Goal: Find specific page/section: Find specific page/section

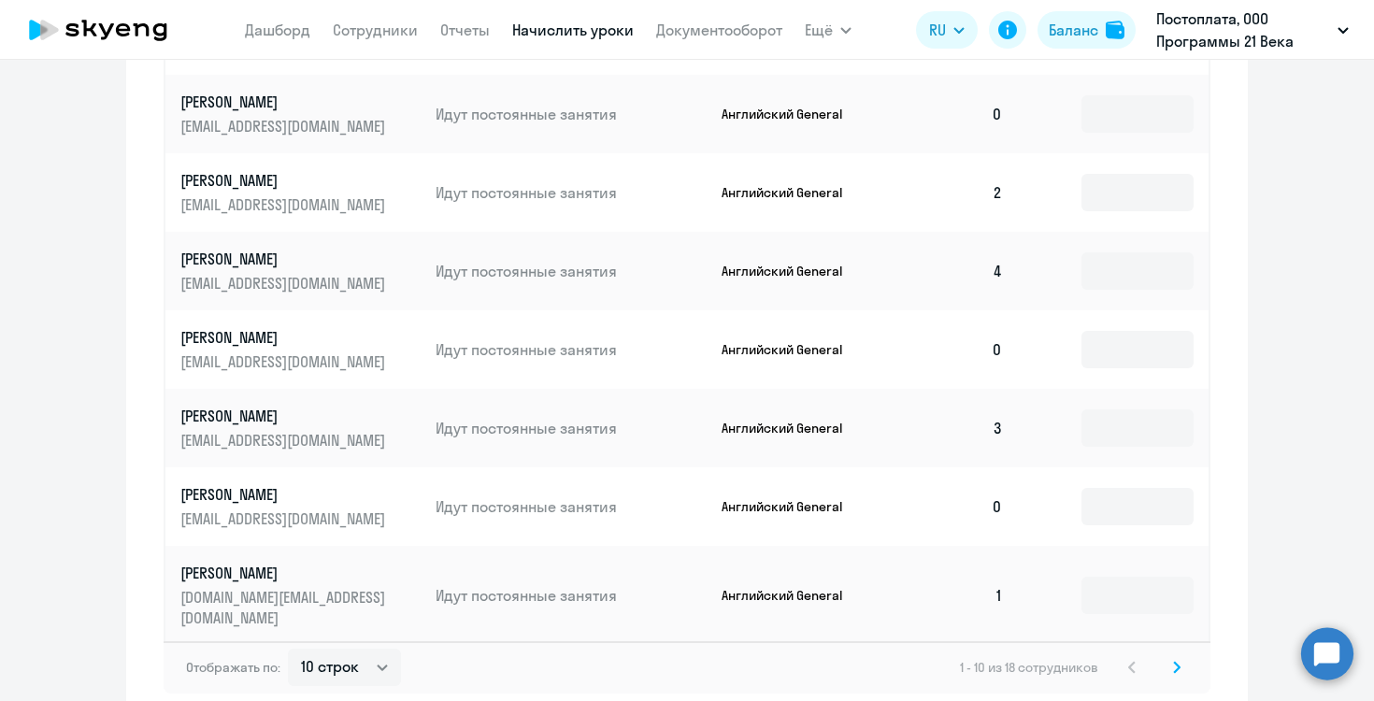
scroll to position [1138, 0]
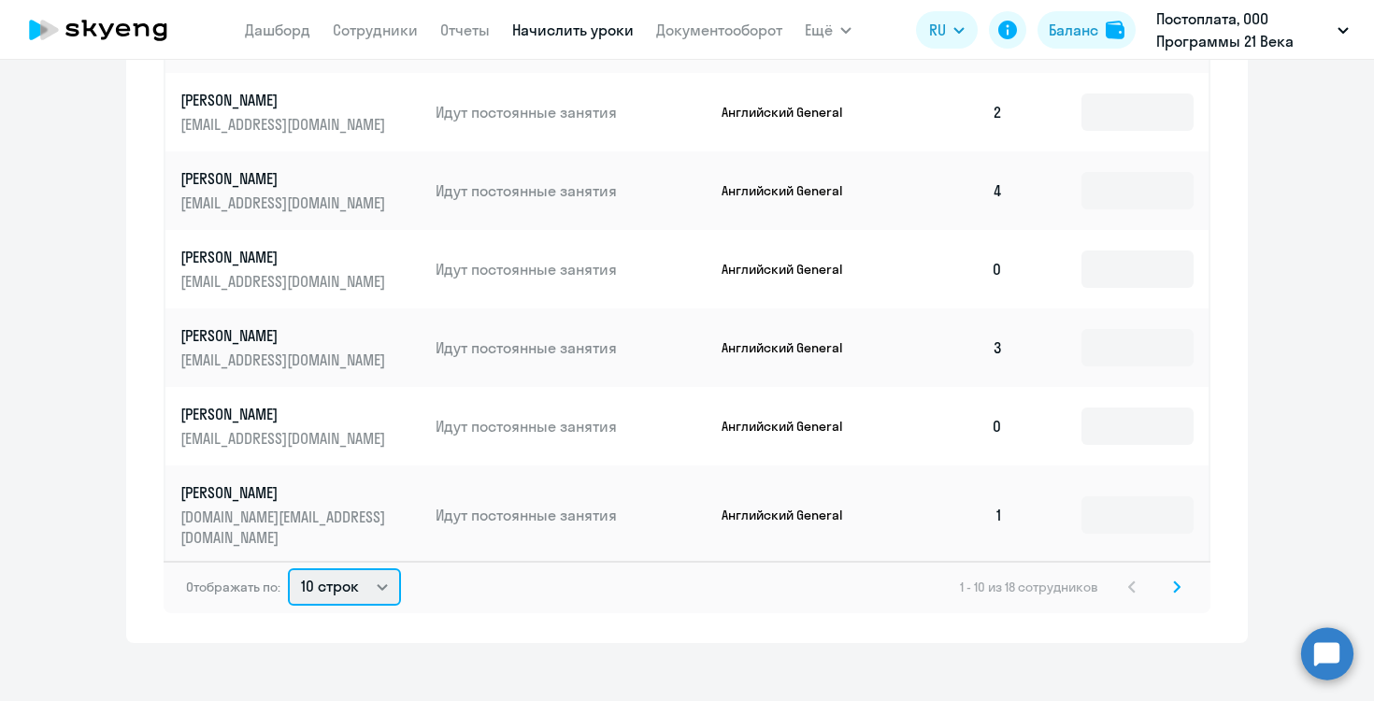
click at [380, 568] on select "10 строк 30 строк 50 строк" at bounding box center [344, 586] width 113 height 37
select select "50"
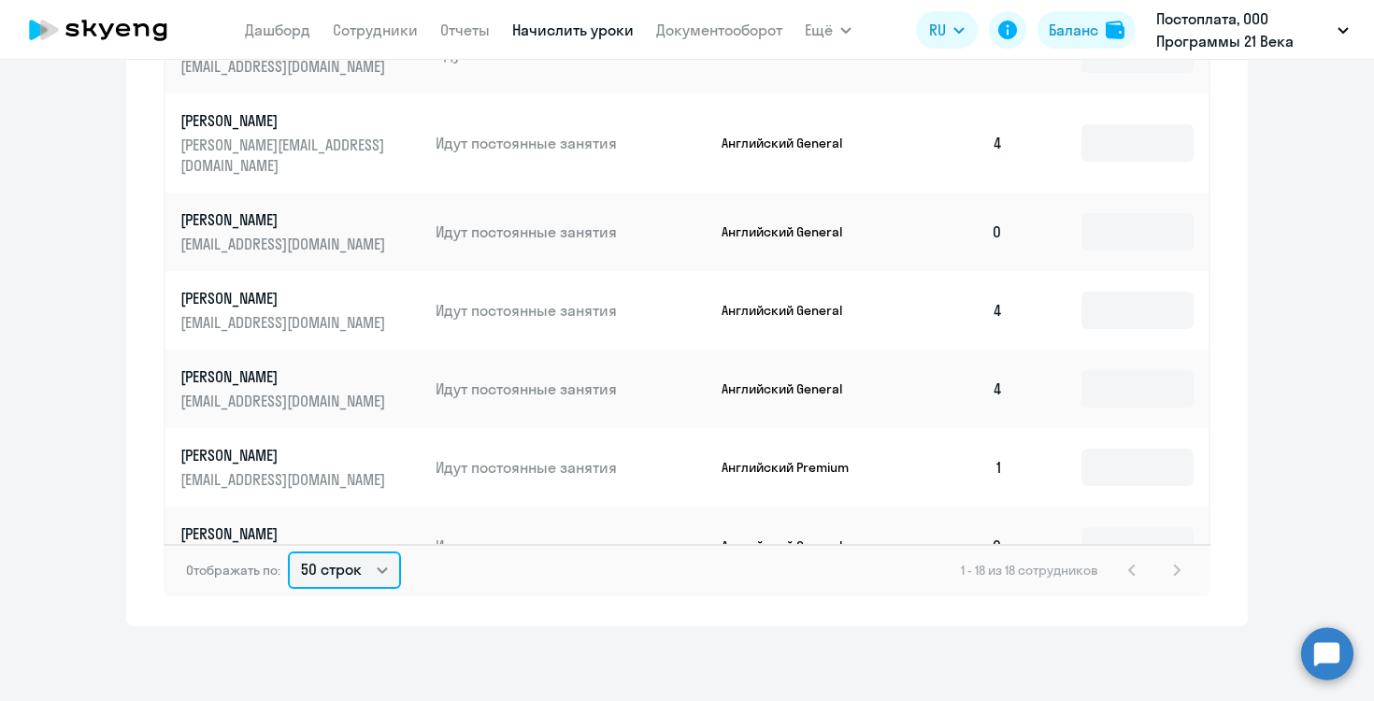
scroll to position [606, 0]
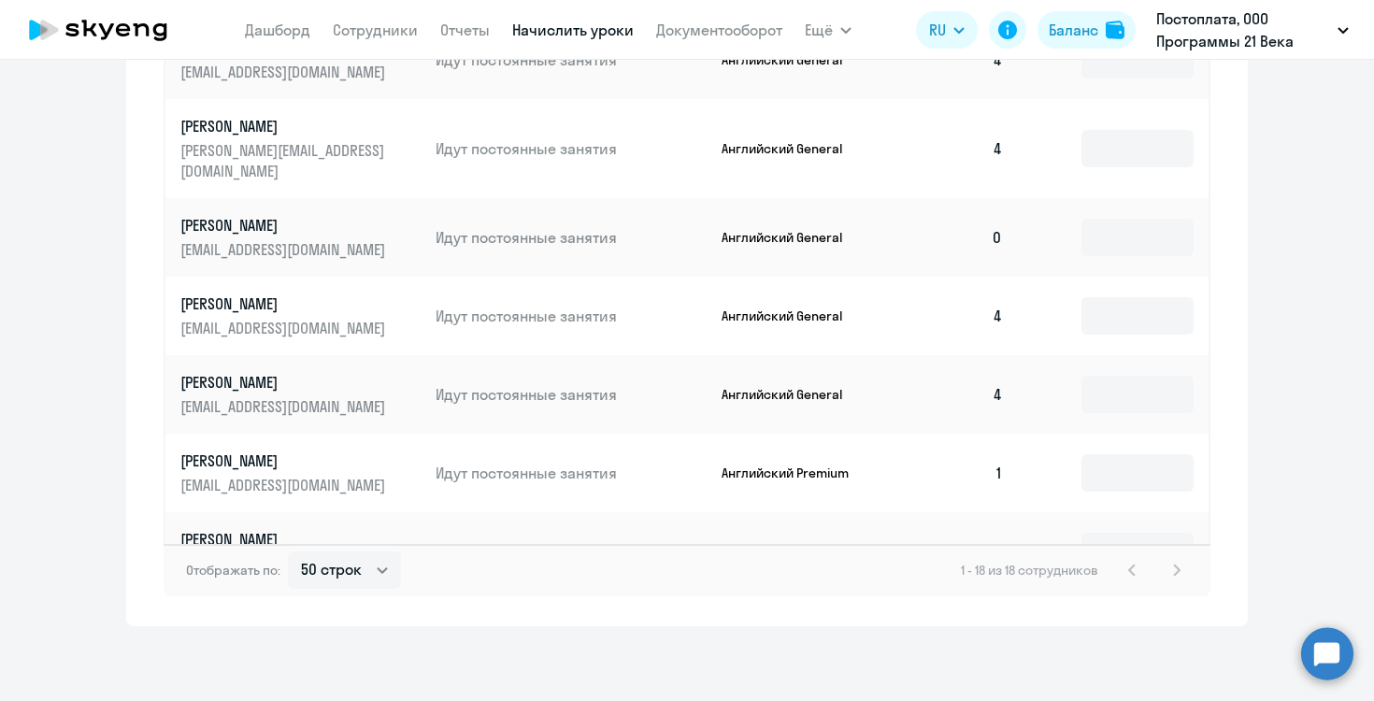
click at [1078, 378] on td at bounding box center [1113, 394] width 191 height 79
click at [844, 370] on td "Английский General" at bounding box center [797, 394] width 181 height 79
click at [757, 386] on p "Английский General" at bounding box center [791, 394] width 140 height 17
click at [536, 384] on p "Идут постоянные занятия" at bounding box center [570, 394] width 271 height 21
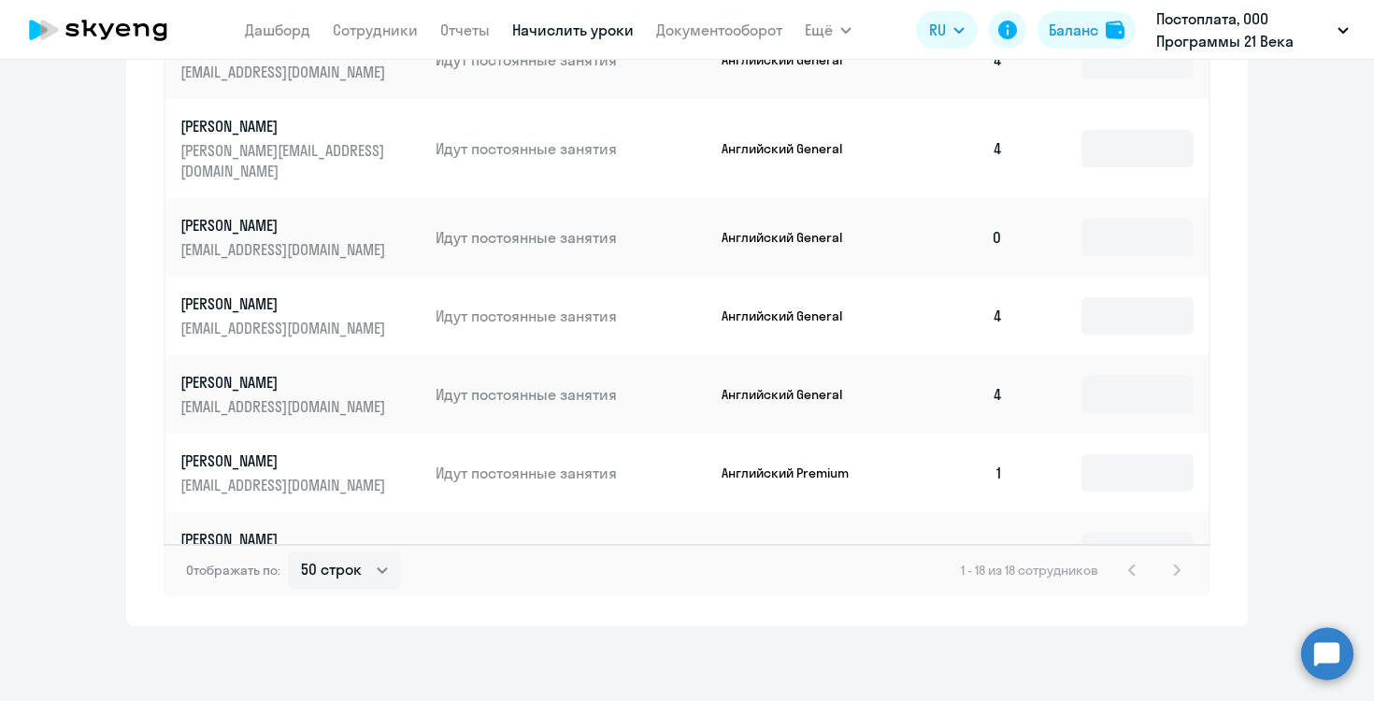
click at [221, 396] on p "[EMAIL_ADDRESS][DOMAIN_NAME]" at bounding box center [284, 406] width 209 height 21
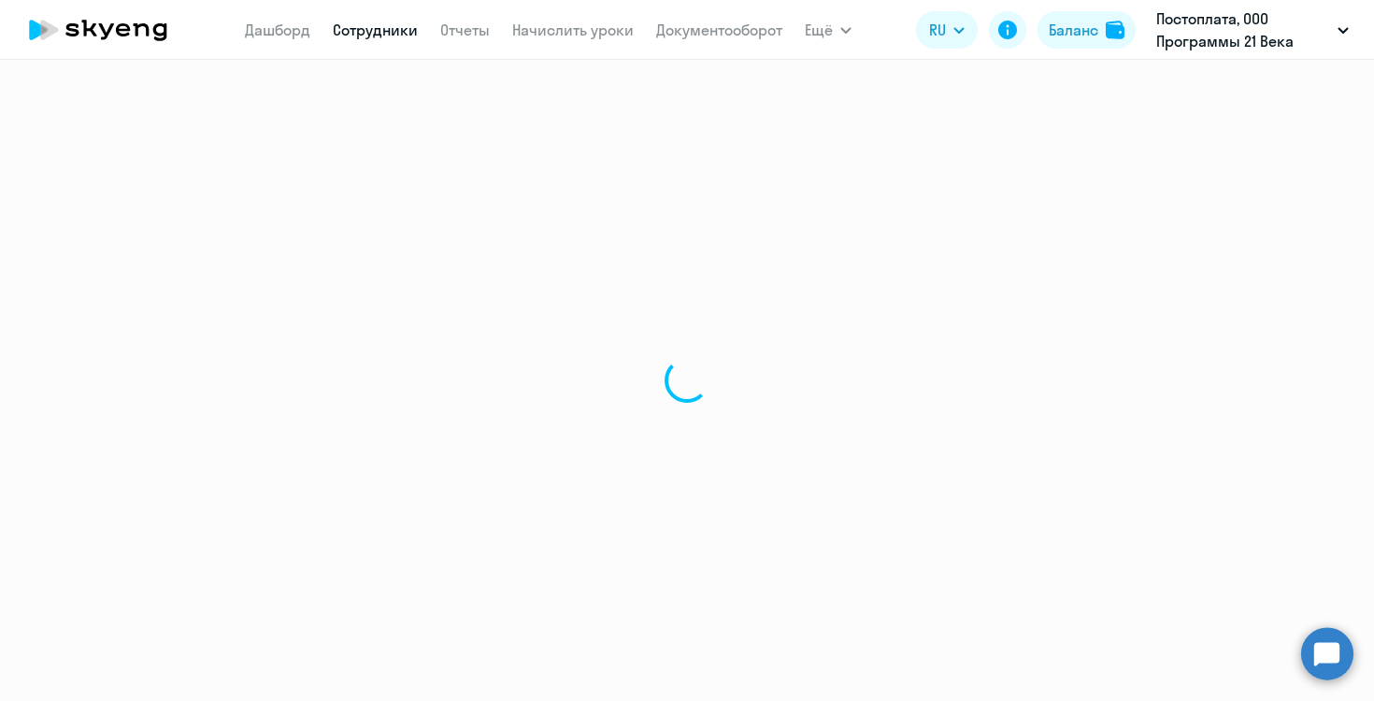
select select "english"
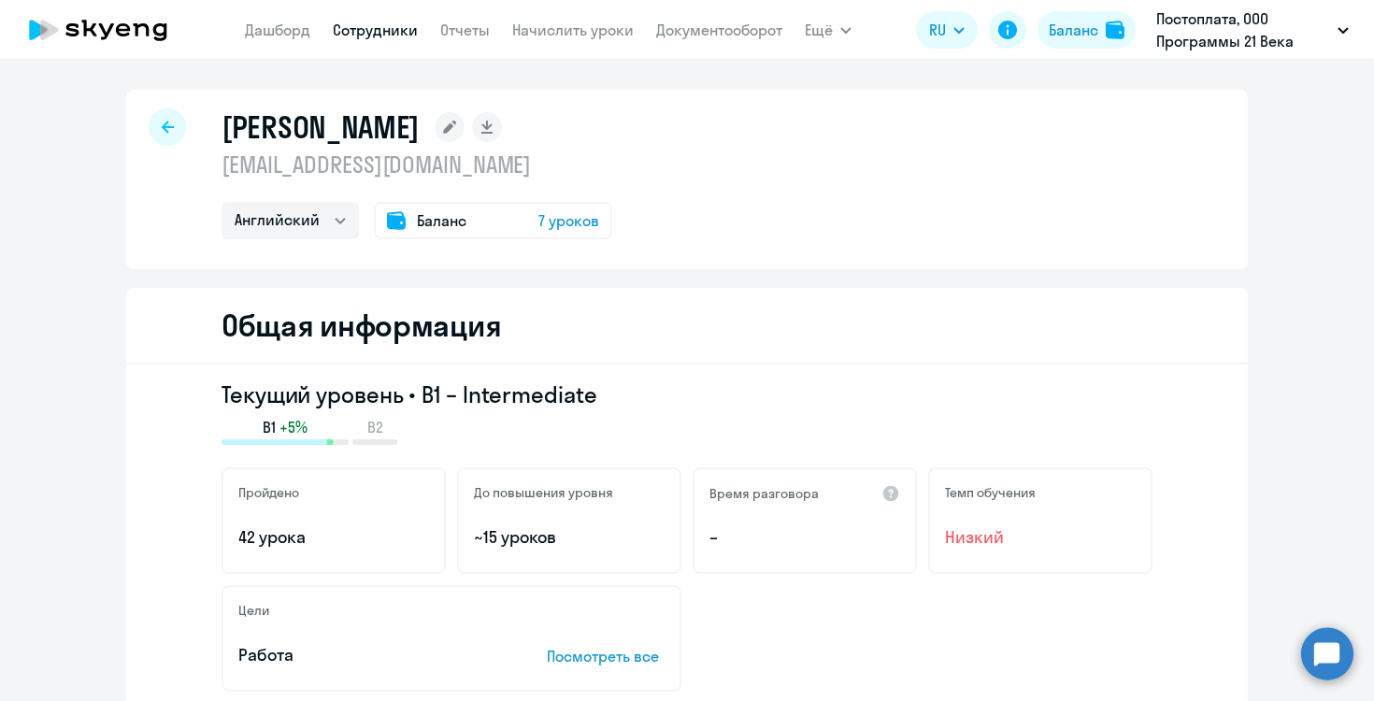
click at [417, 220] on span "Баланс" at bounding box center [442, 220] width 50 height 22
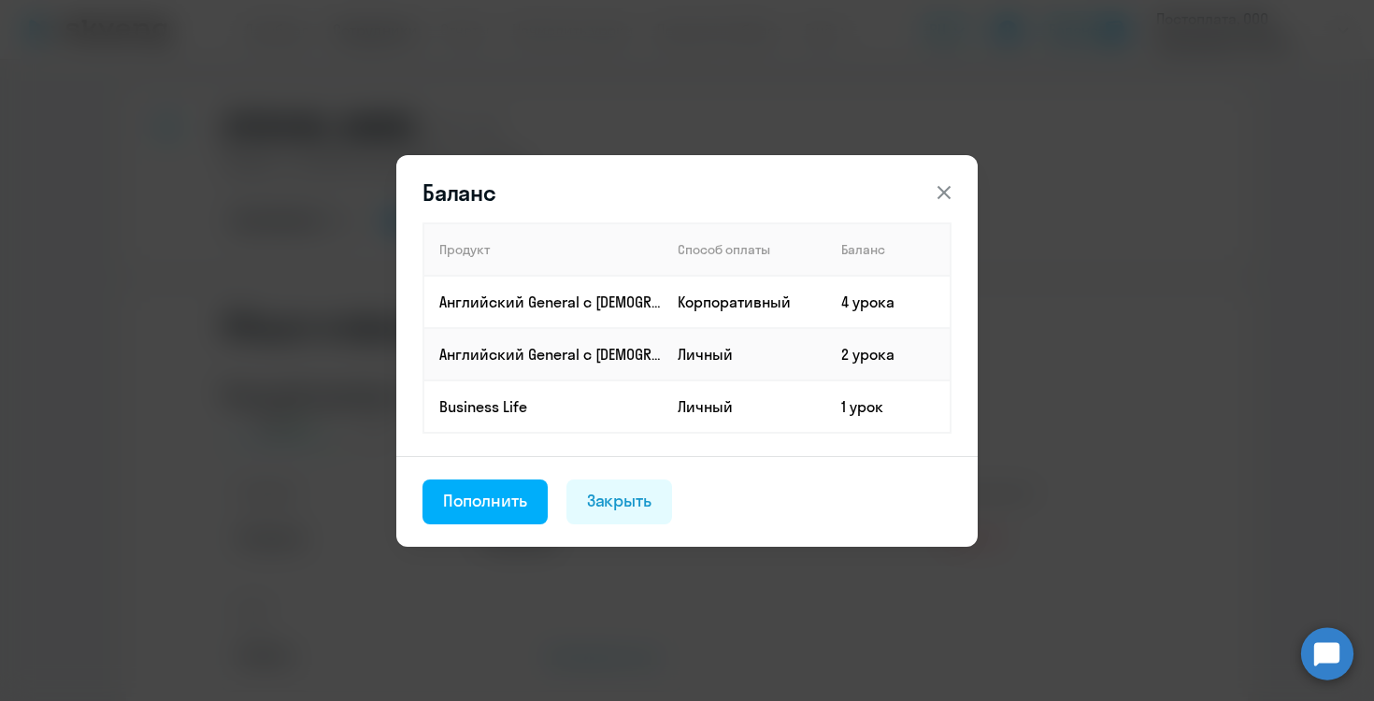
click at [951, 192] on icon at bounding box center [944, 192] width 22 height 22
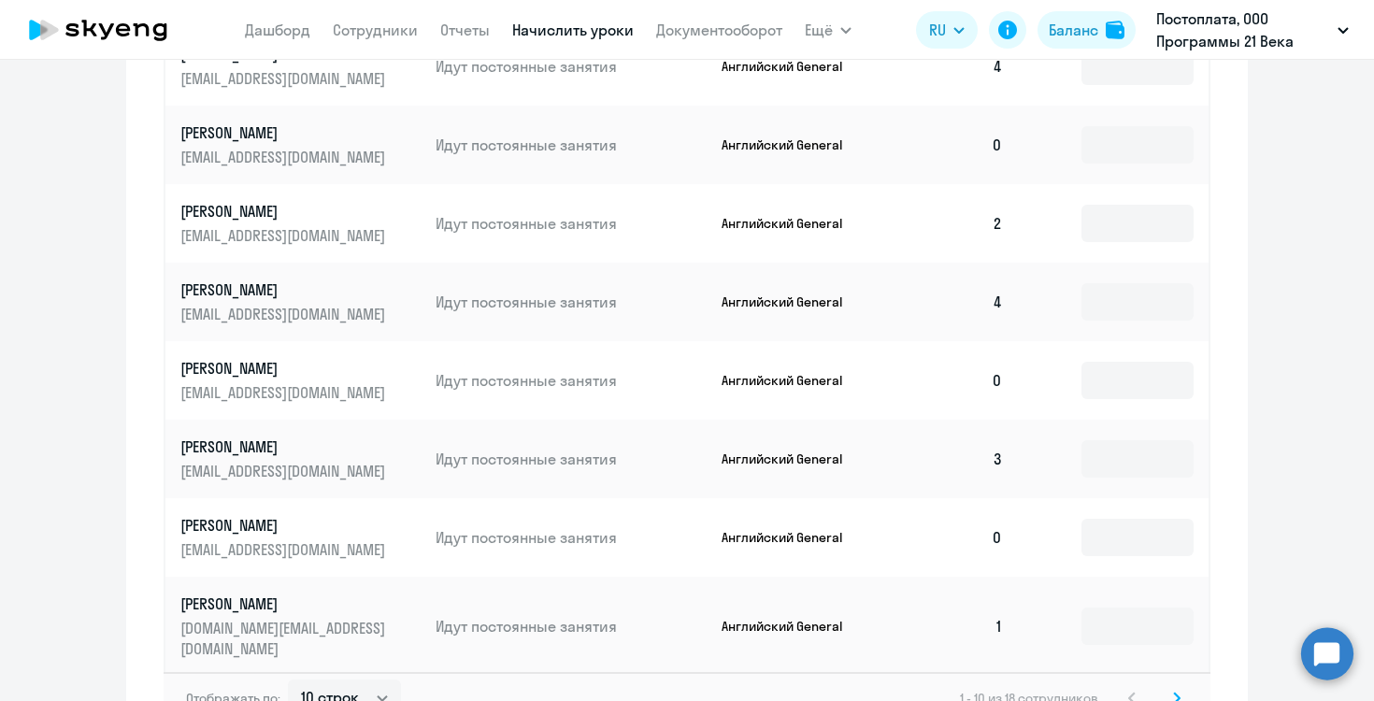
scroll to position [1138, 0]
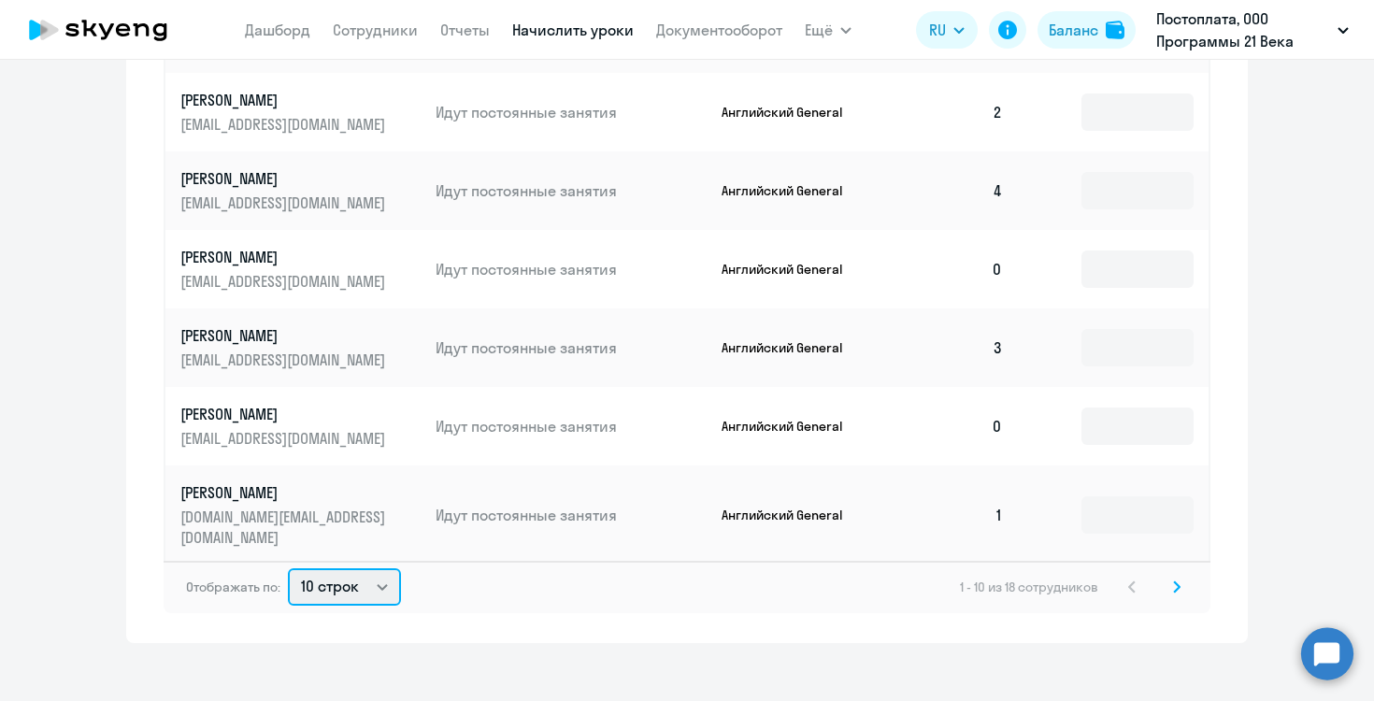
click at [395, 578] on select "10 строк 30 строк 50 строк" at bounding box center [344, 586] width 113 height 37
select select "50"
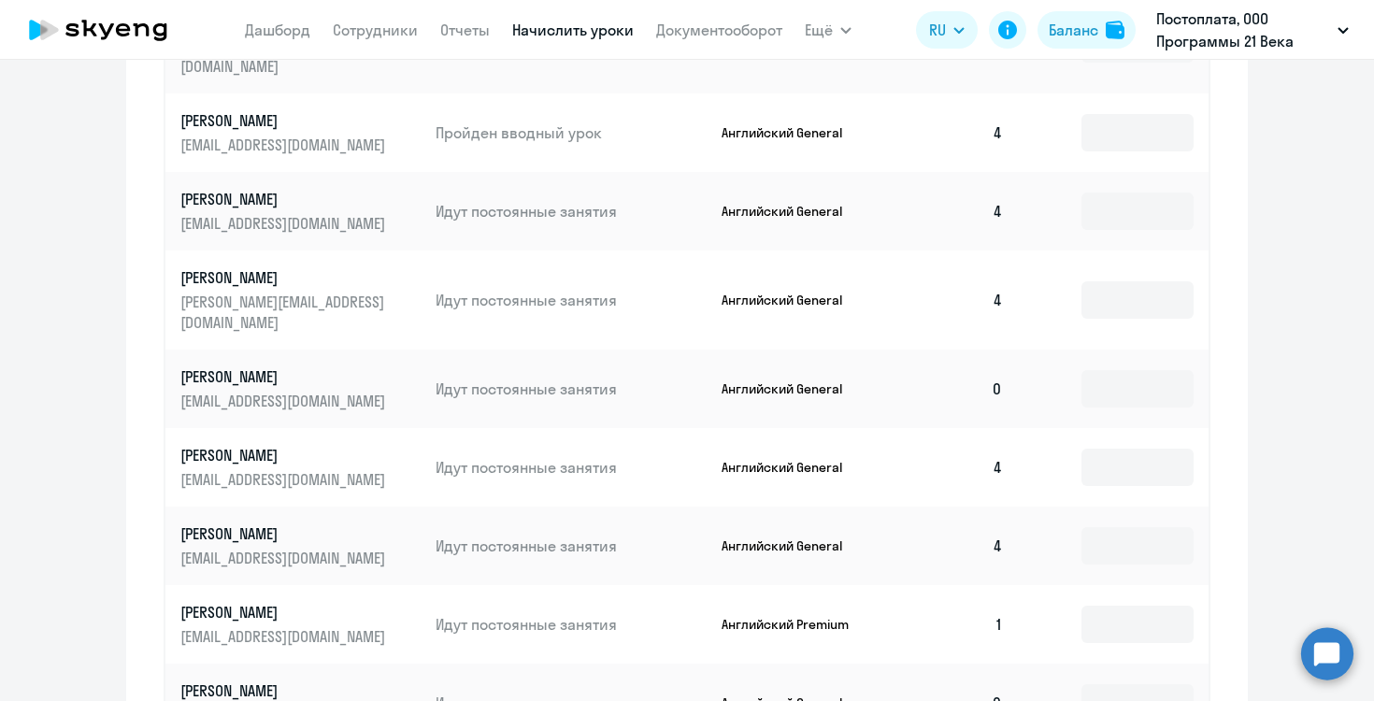
scroll to position [1155, 0]
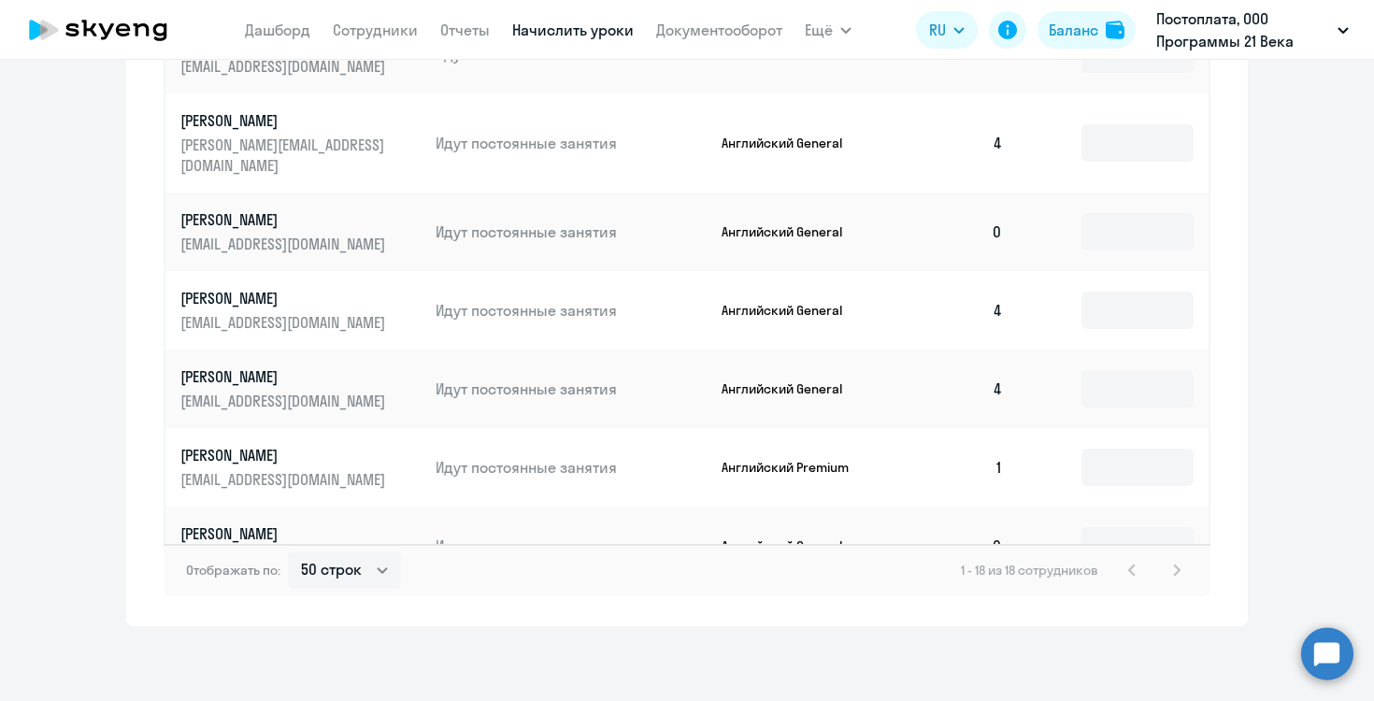
drag, startPoint x: 178, startPoint y: 345, endPoint x: 353, endPoint y: 520, distance: 247.1
copy tbody "Loremipsu Dolorsit ametconsecteturadi@elit.se Doei temporinci utlabor Etdolorem…"
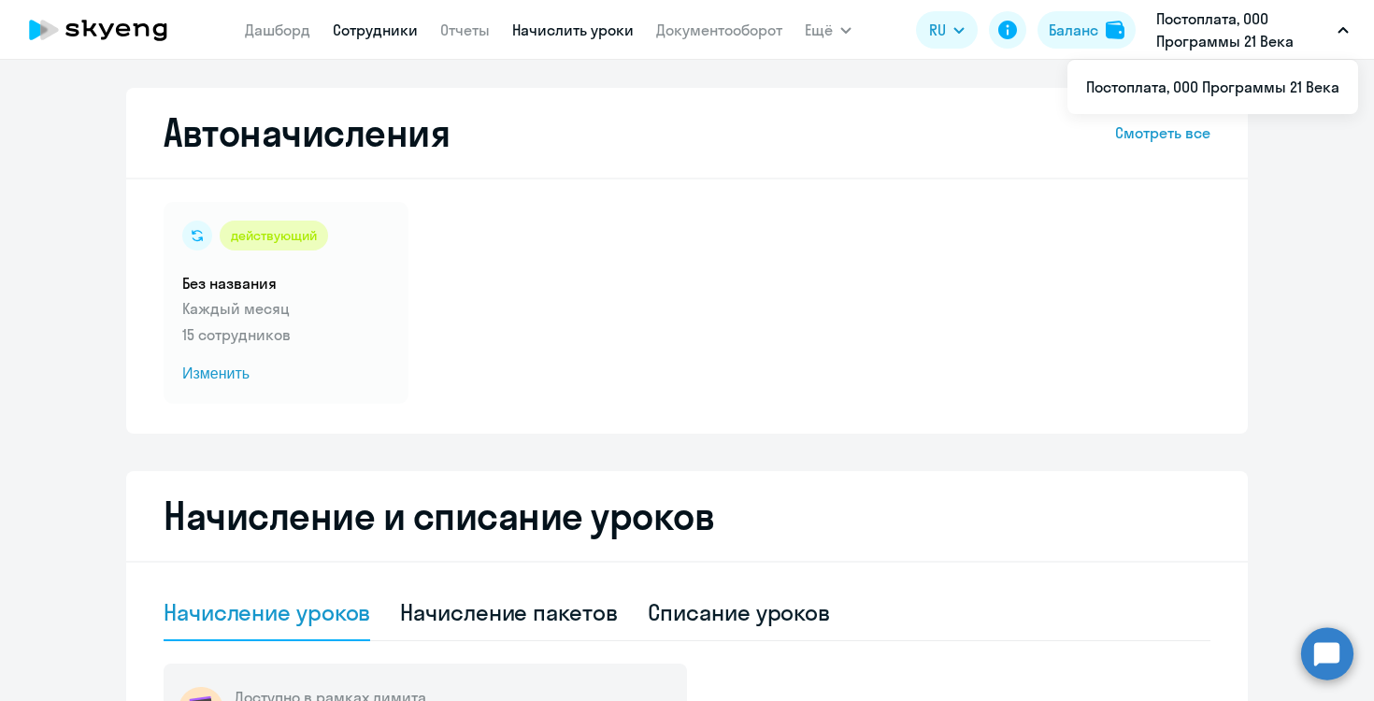
click at [348, 36] on link "Сотрудники" at bounding box center [375, 30] width 85 height 19
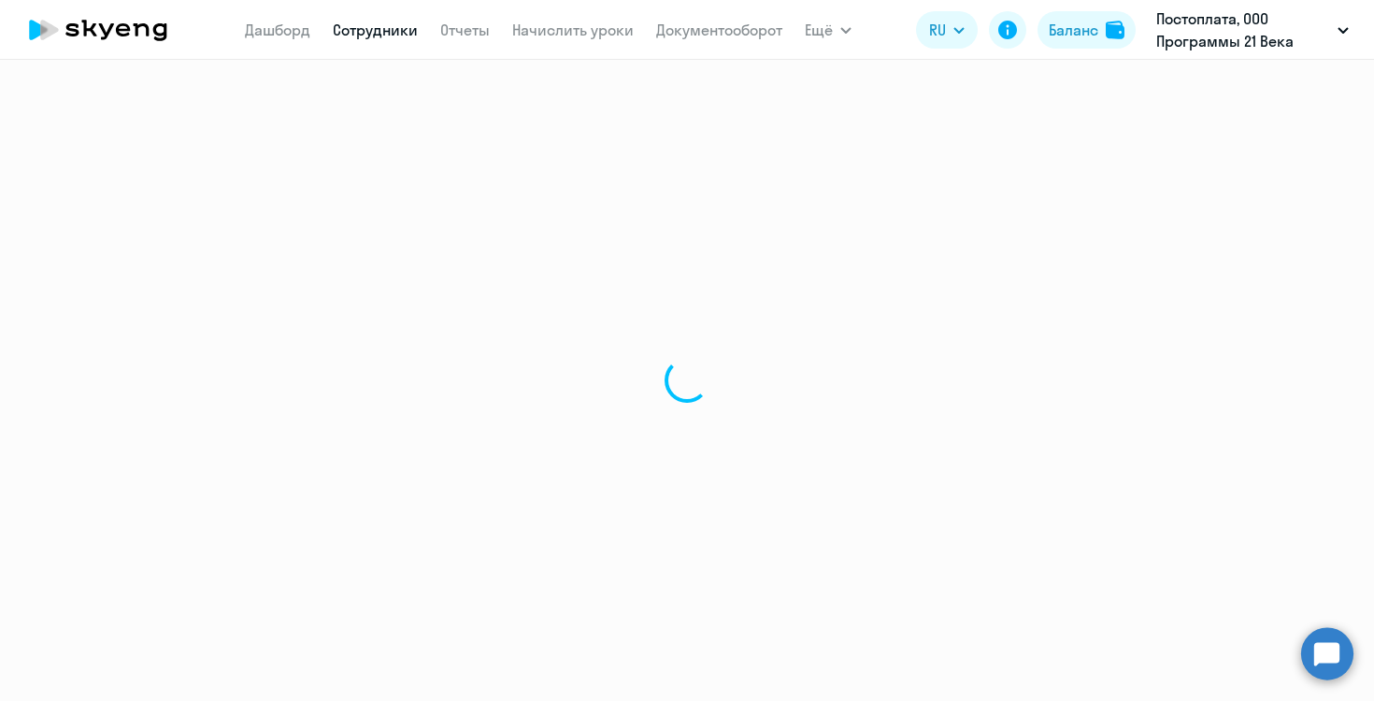
select select "30"
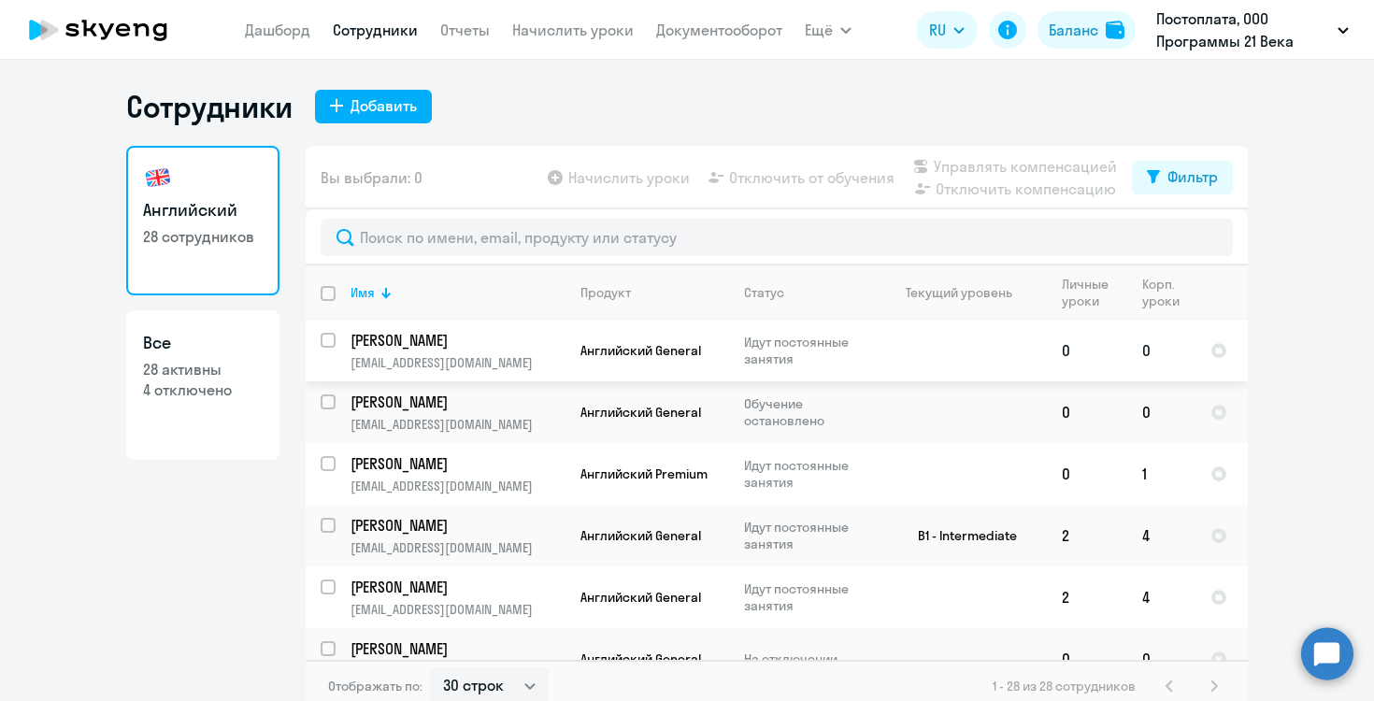
click at [437, 351] on td "[PERSON_NAME] [EMAIL_ADDRESS][DOMAIN_NAME]" at bounding box center [451, 351] width 230 height 62
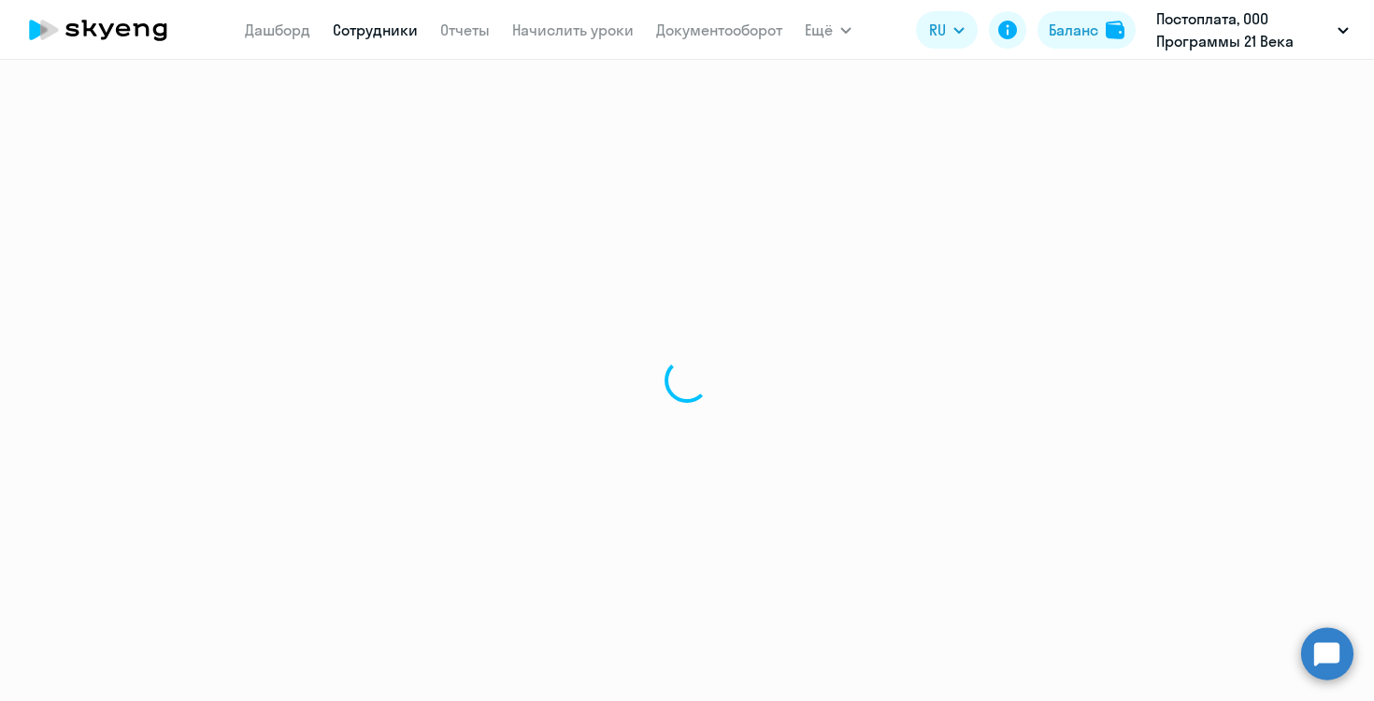
select select "english"
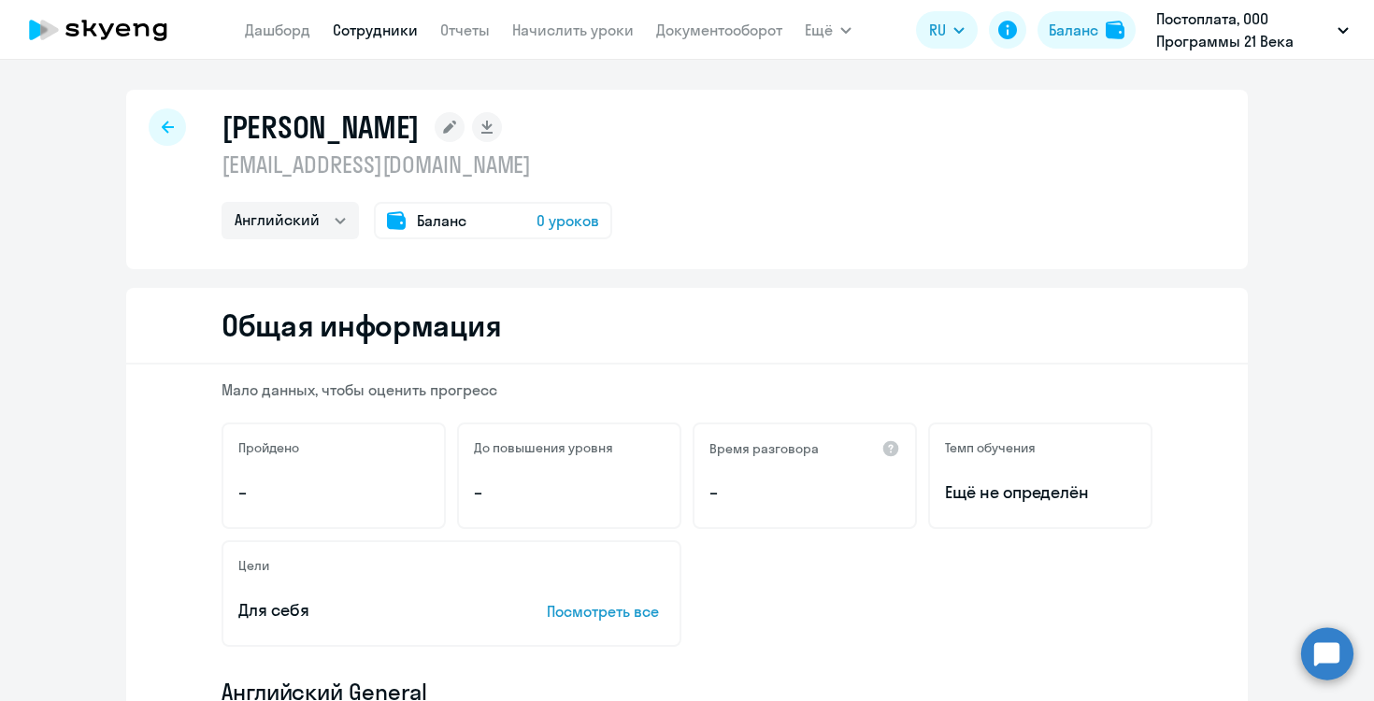
click at [324, 164] on p "[EMAIL_ADDRESS][DOMAIN_NAME]" at bounding box center [416, 165] width 391 height 30
click at [443, 124] on icon at bounding box center [449, 127] width 13 height 13
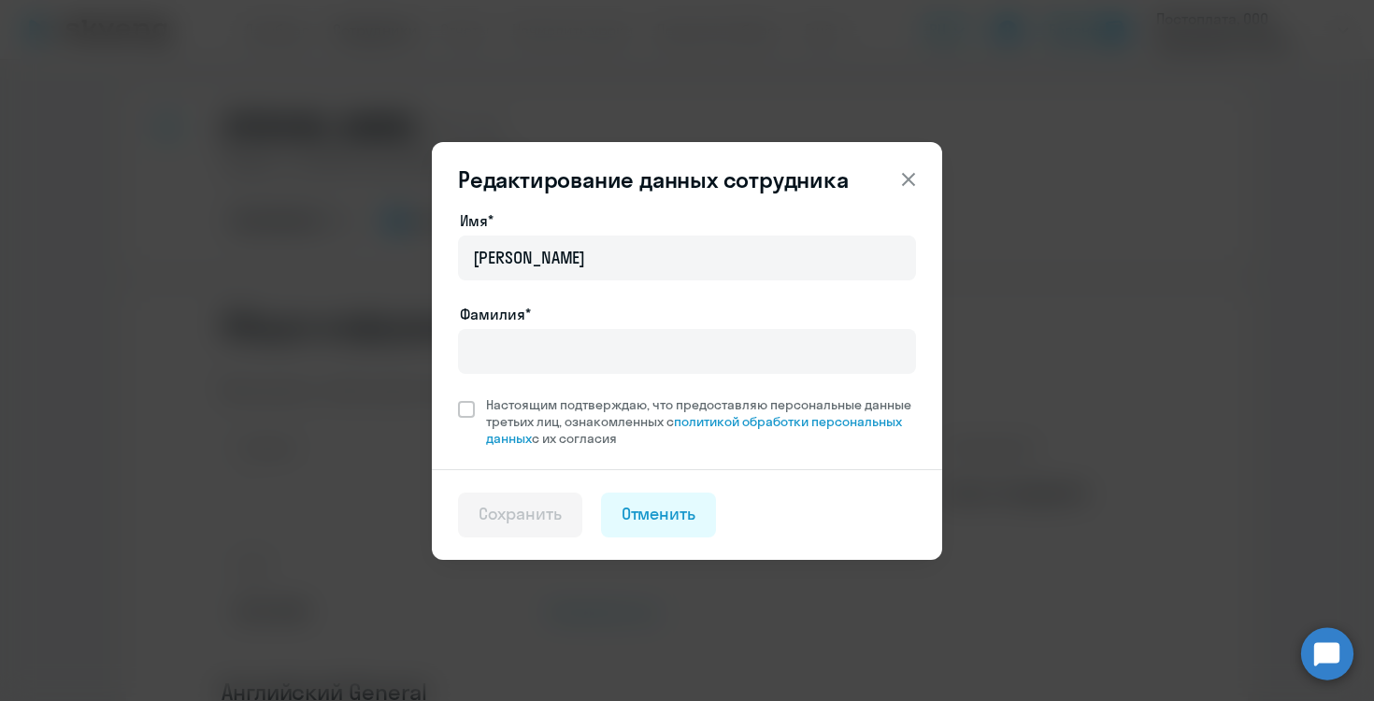
click at [906, 177] on icon at bounding box center [908, 178] width 13 height 13
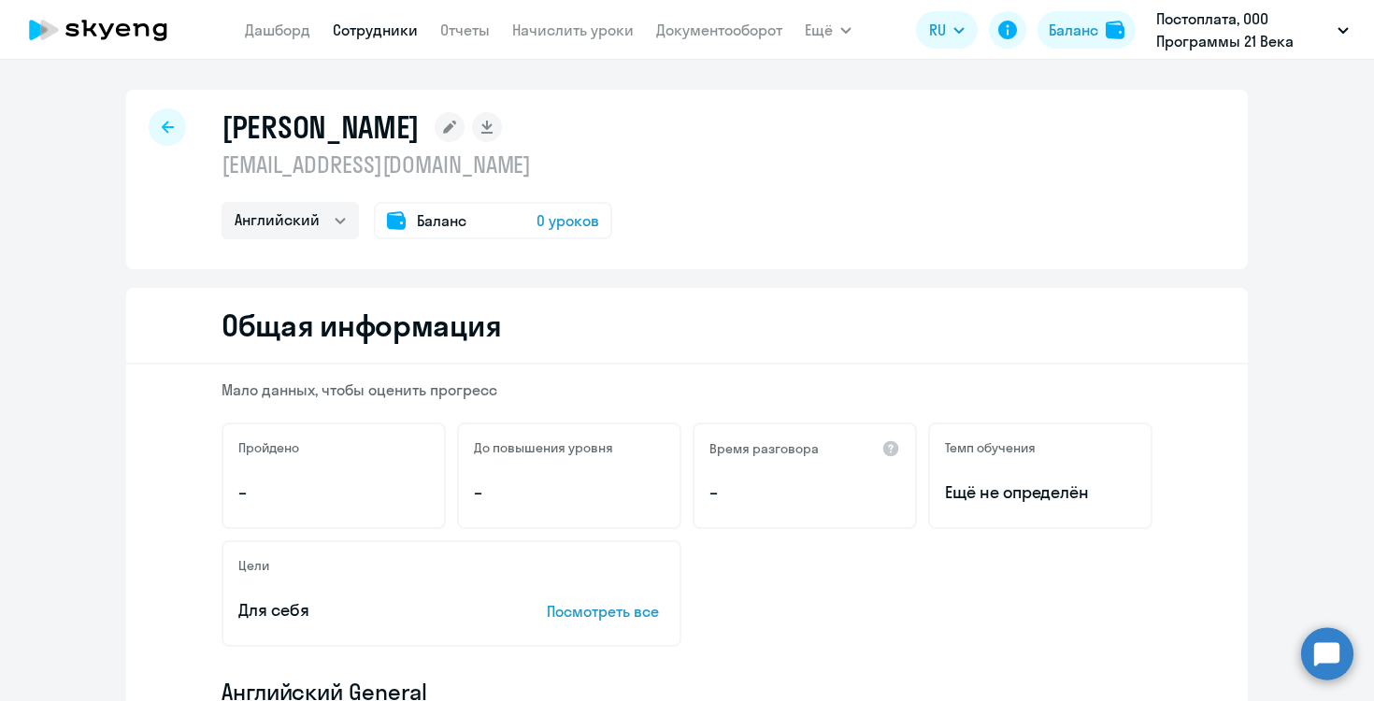
click at [436, 168] on p "[EMAIL_ADDRESS][DOMAIN_NAME]" at bounding box center [416, 165] width 391 height 30
click at [332, 222] on select "Английский" at bounding box center [289, 220] width 137 height 37
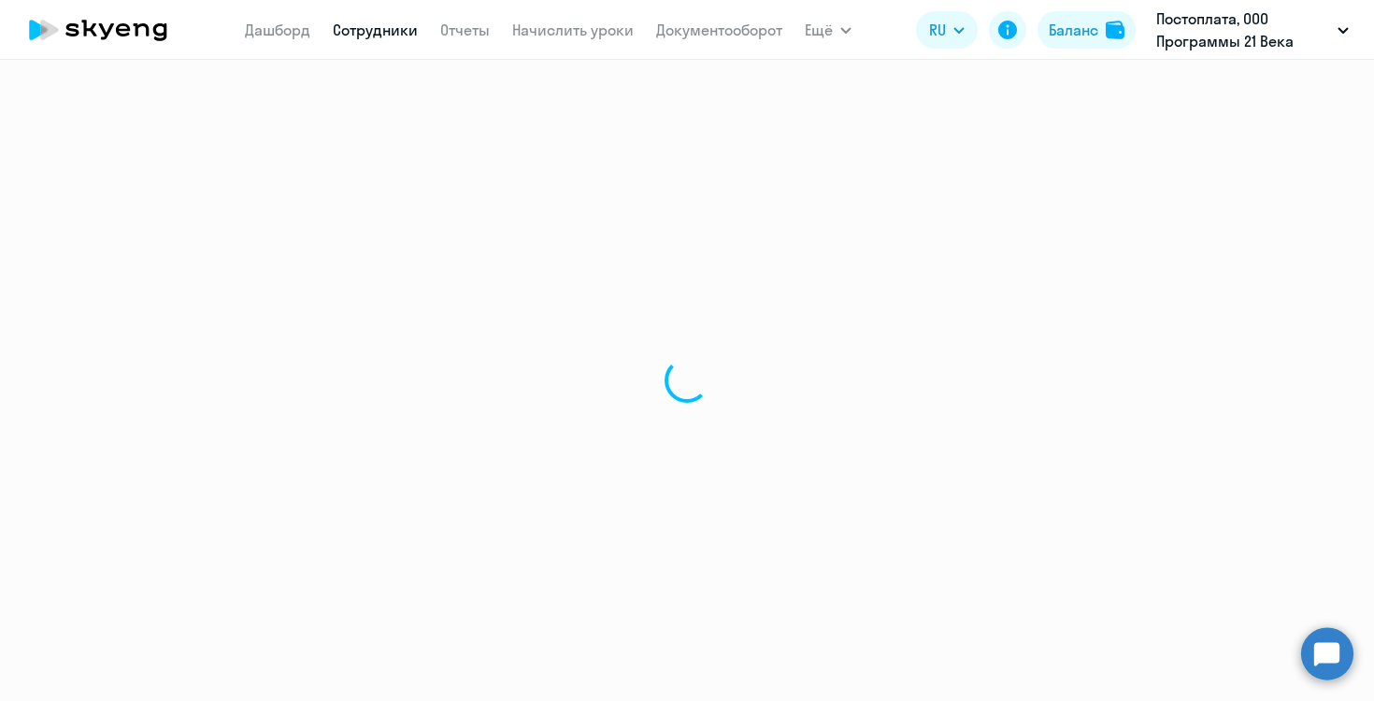
select select "30"
